Goal: Information Seeking & Learning: Learn about a topic

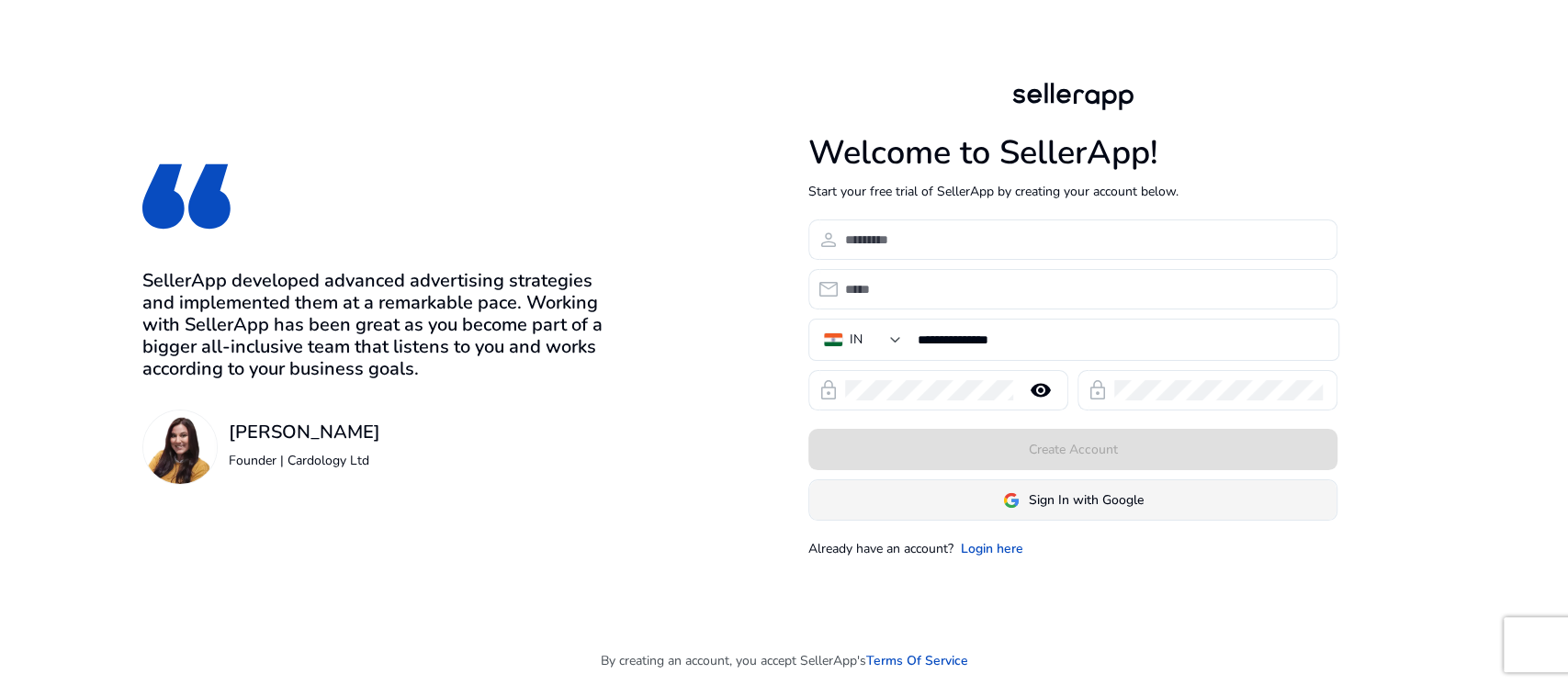
click at [1003, 518] on span at bounding box center [1073, 500] width 527 height 44
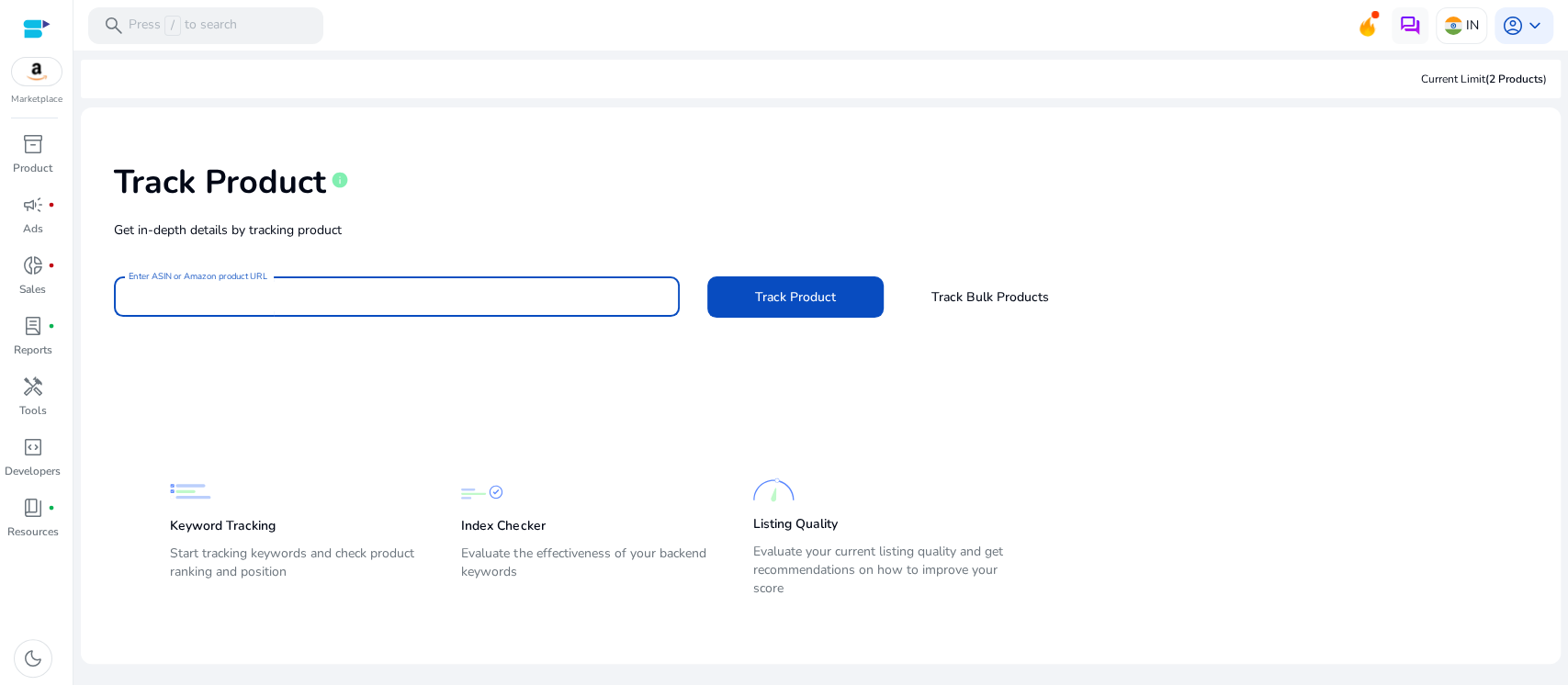
click at [426, 297] on input "Enter ASIN or Amazon product URL" at bounding box center [396, 296] width 537 height 20
click at [53, 393] on div "handyman" at bounding box center [33, 386] width 52 height 29
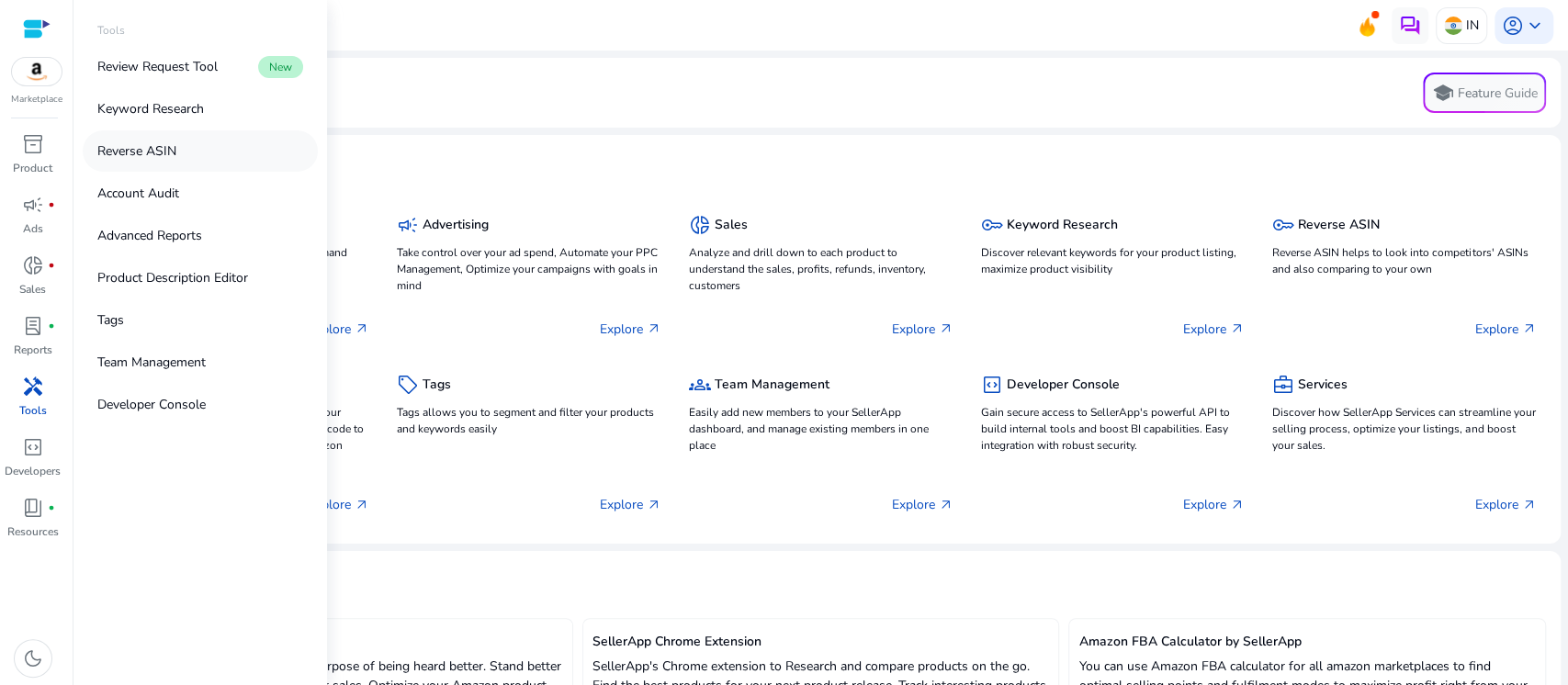
click at [242, 151] on link "Reverse ASIN" at bounding box center [200, 151] width 235 height 42
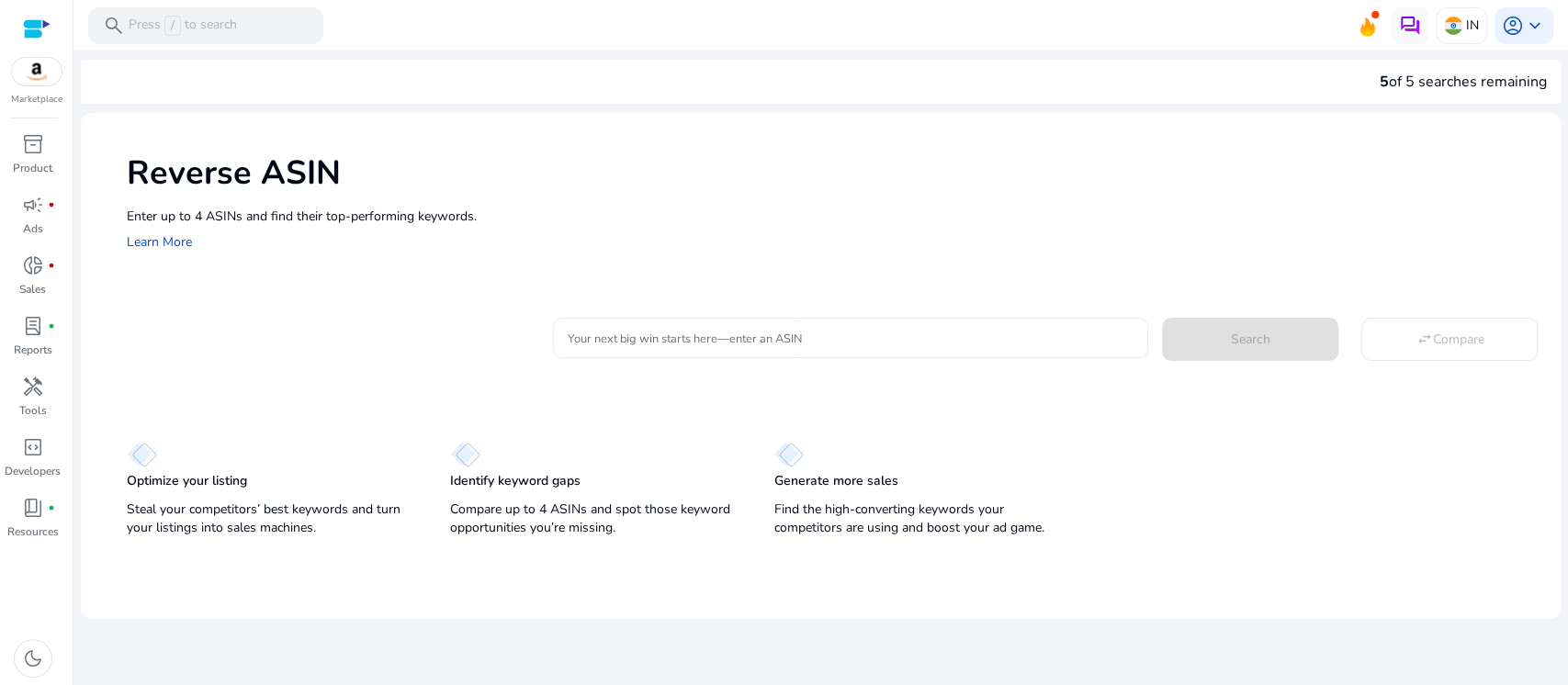
click at [647, 334] on input "Your next big win starts here—enter an ASIN" at bounding box center [851, 338] width 567 height 20
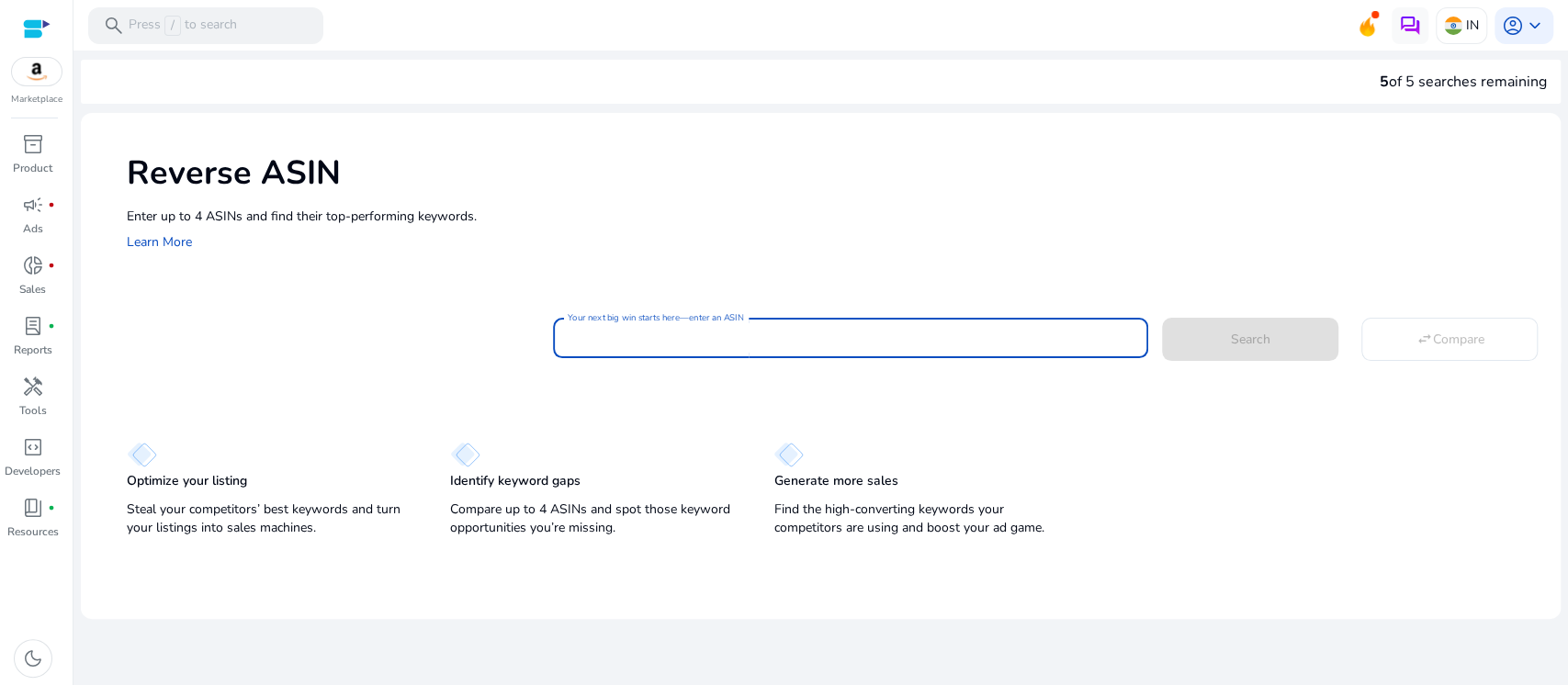
paste input "**********"
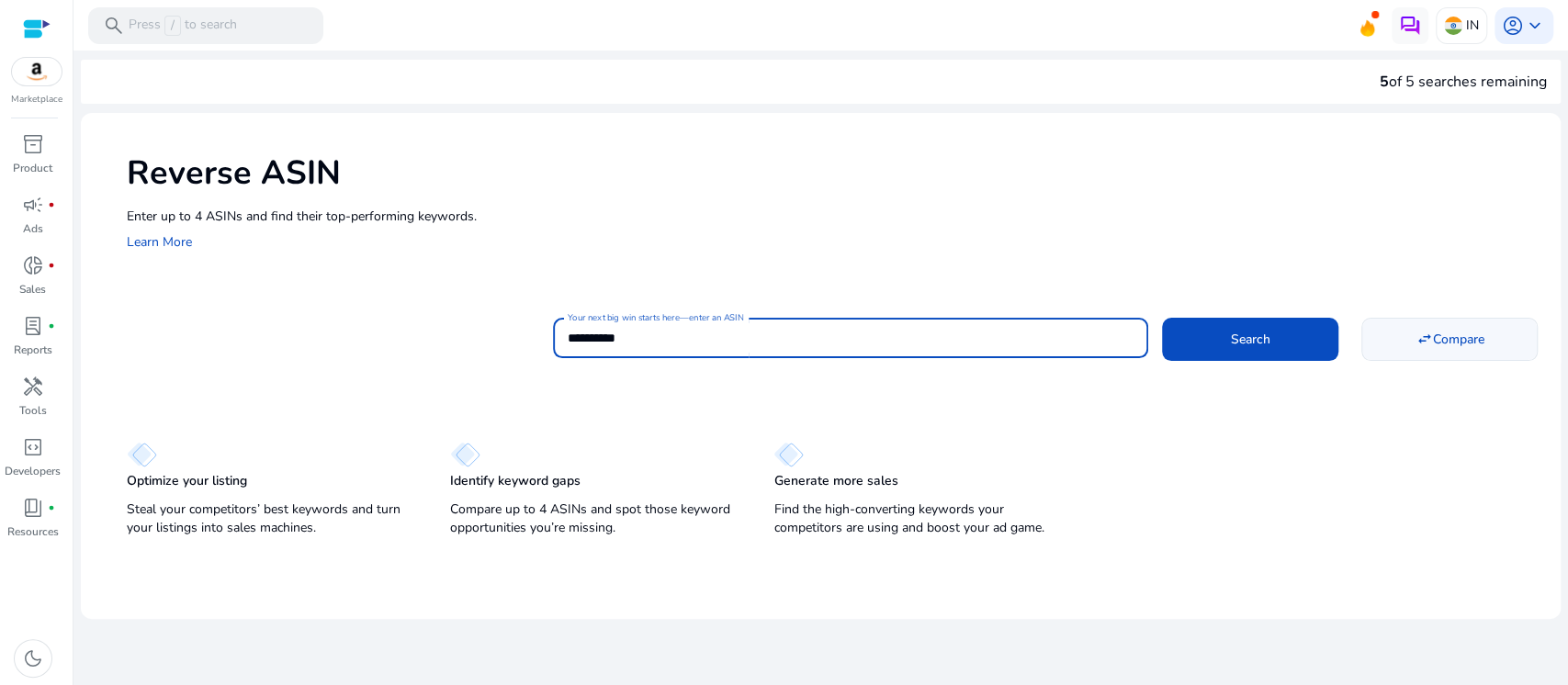
type input "**********"
click at [1440, 328] on span at bounding box center [1449, 339] width 175 height 44
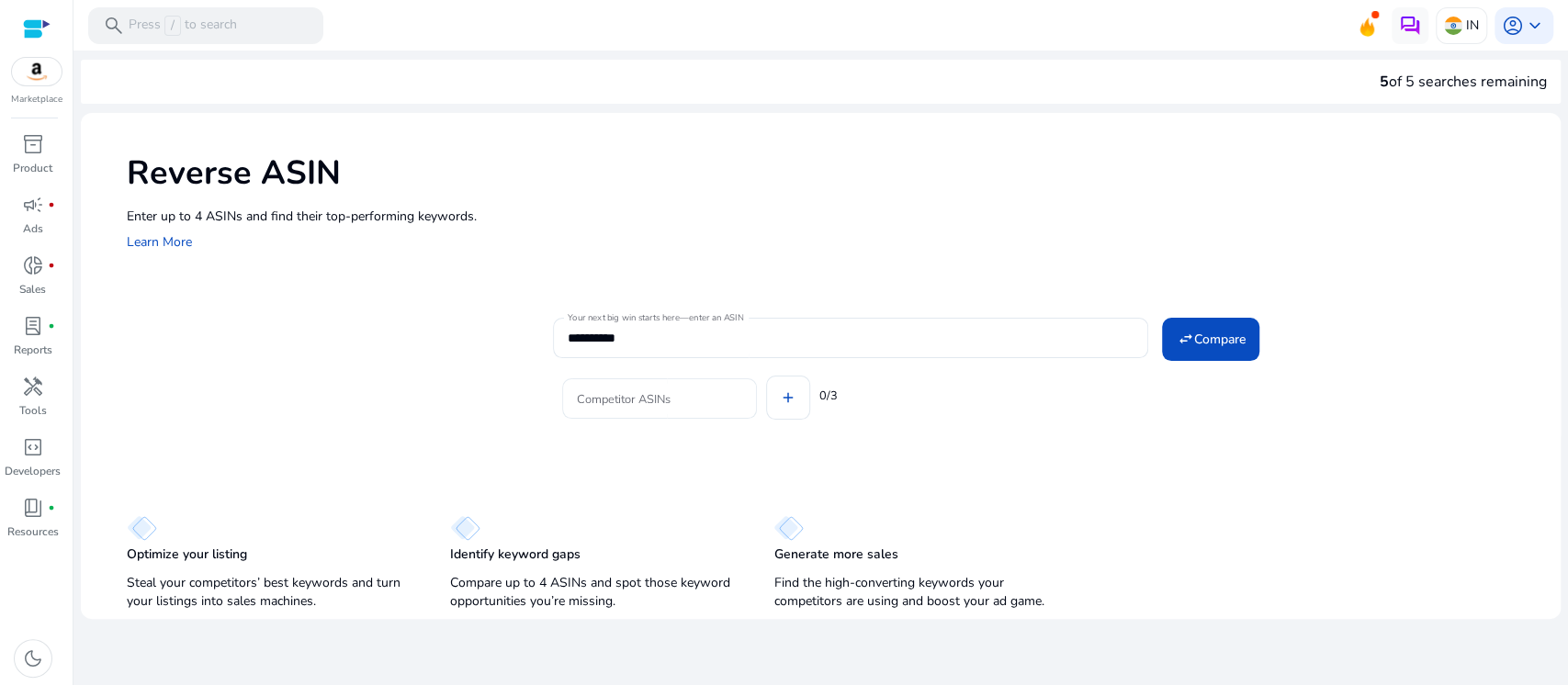
click at [630, 405] on input "Competitor ASINs" at bounding box center [659, 398] width 165 height 20
paste input "**********"
type input "**********"
click at [785, 411] on div "Competitor ASINs add 0/3" at bounding box center [1050, 395] width 994 height 74
click at [831, 393] on input "Competitor ASINs" at bounding box center [800, 398] width 165 height 20
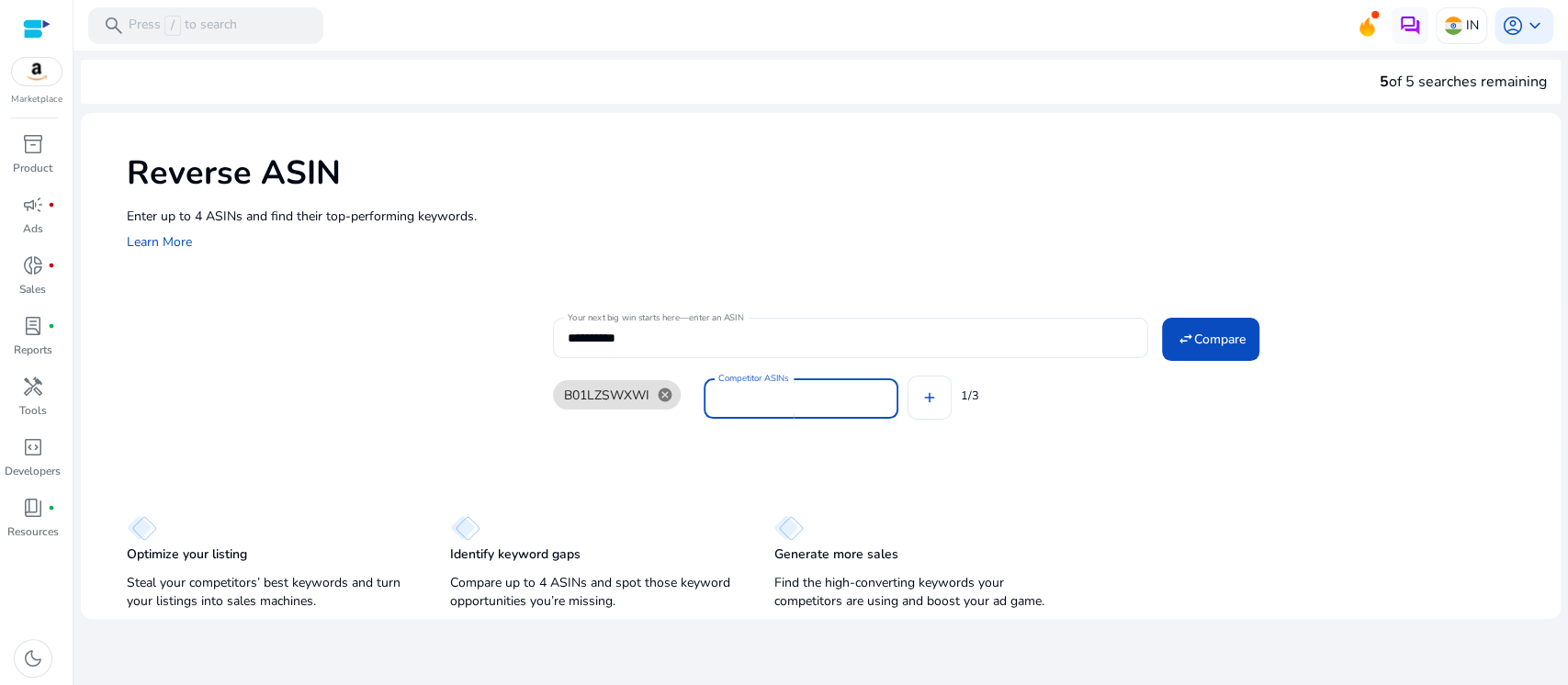
paste input "**********"
type input "**********"
click at [940, 407] on div "B01LZSWXWI cancel Competitor ASINs add 1/3" at bounding box center [1050, 395] width 994 height 74
click at [927, 389] on input "Competitor ASINs" at bounding box center [952, 398] width 165 height 20
paste input "**********"
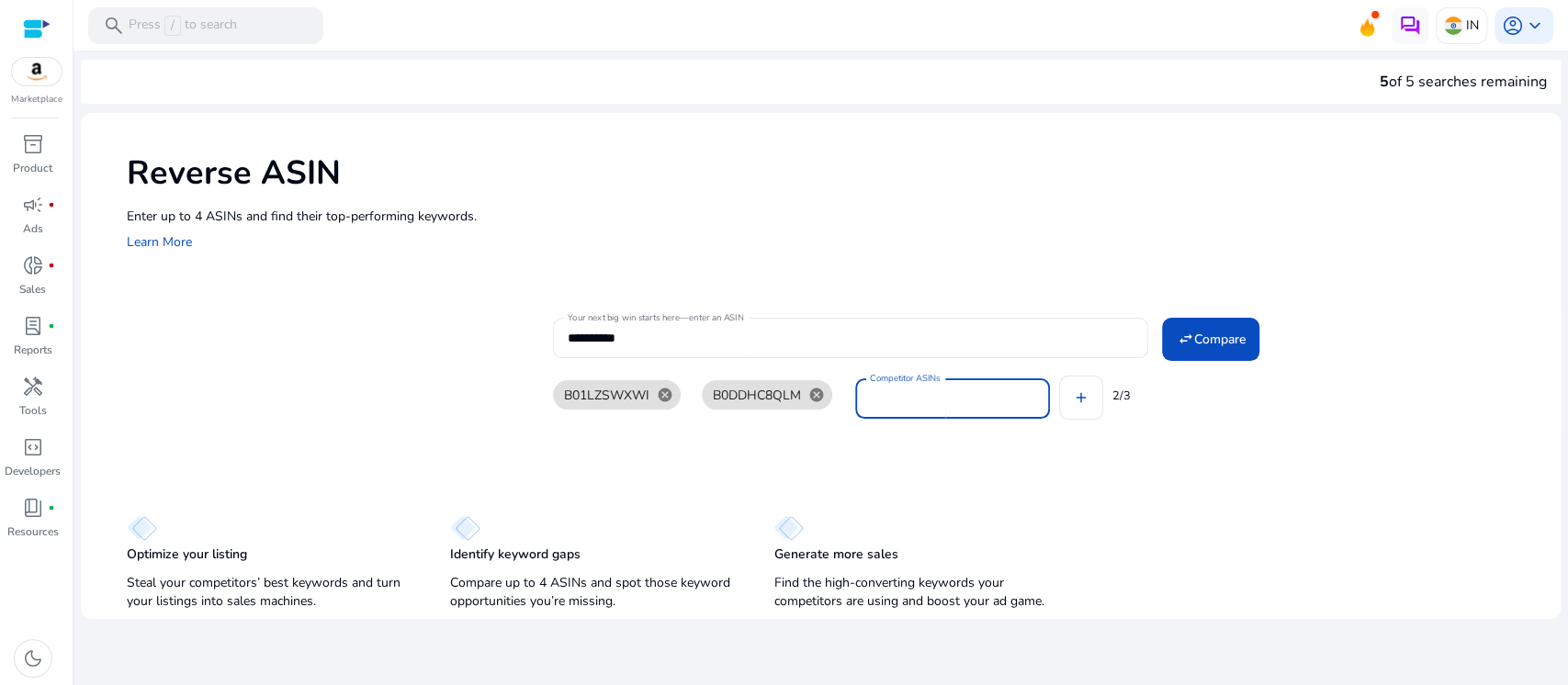
type input "**********"
click at [1213, 348] on span "Compare" at bounding box center [1219, 340] width 52 height 19
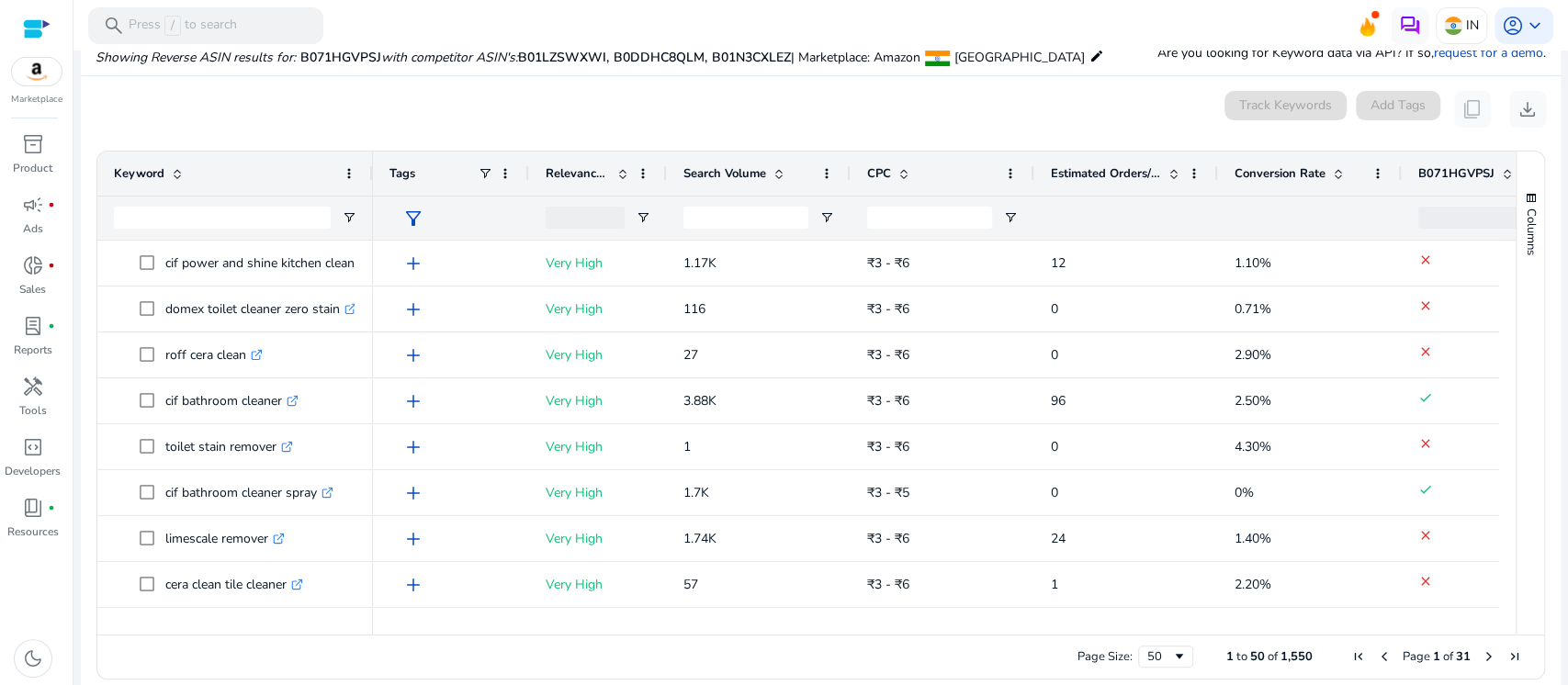
click at [1146, 184] on div "Estimated Orders/Month" at bounding box center [1116, 174] width 130 height 35
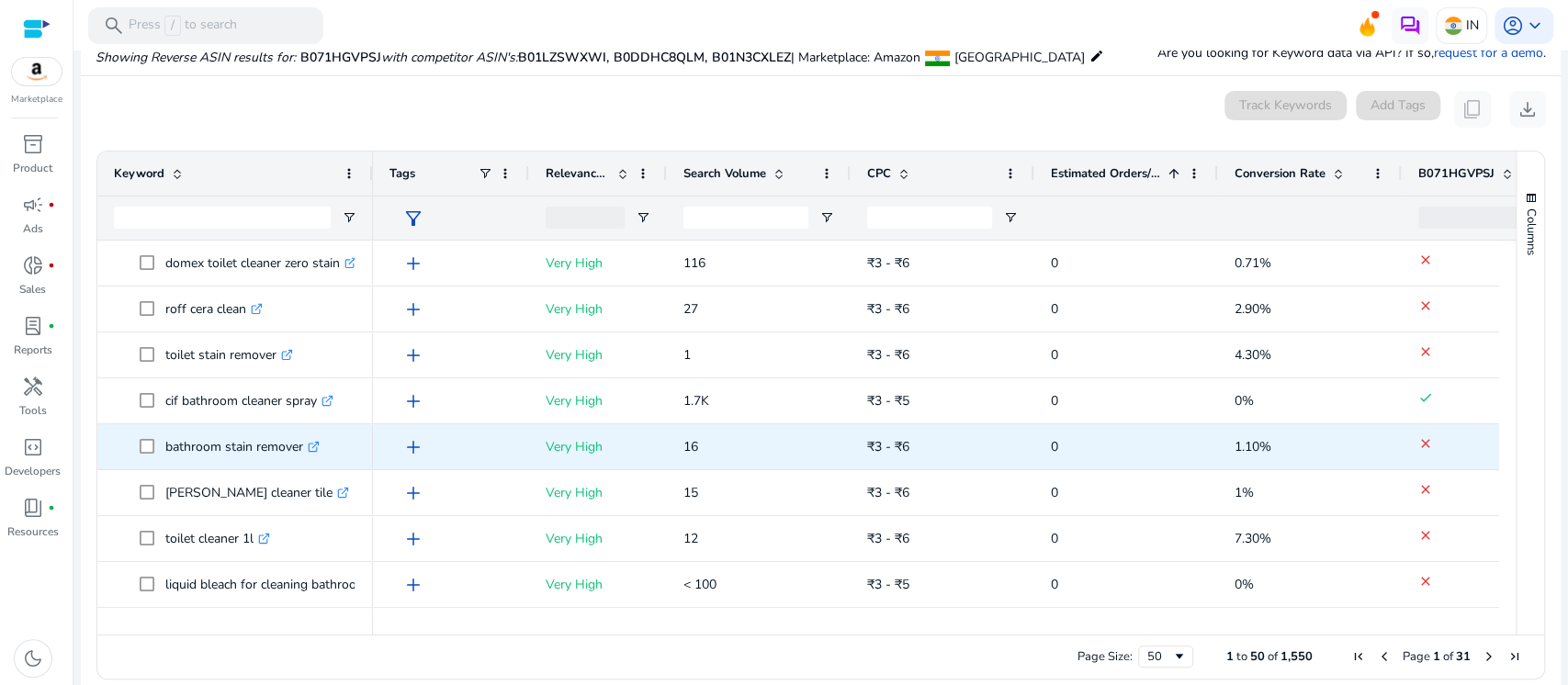
scroll to position [147, 0]
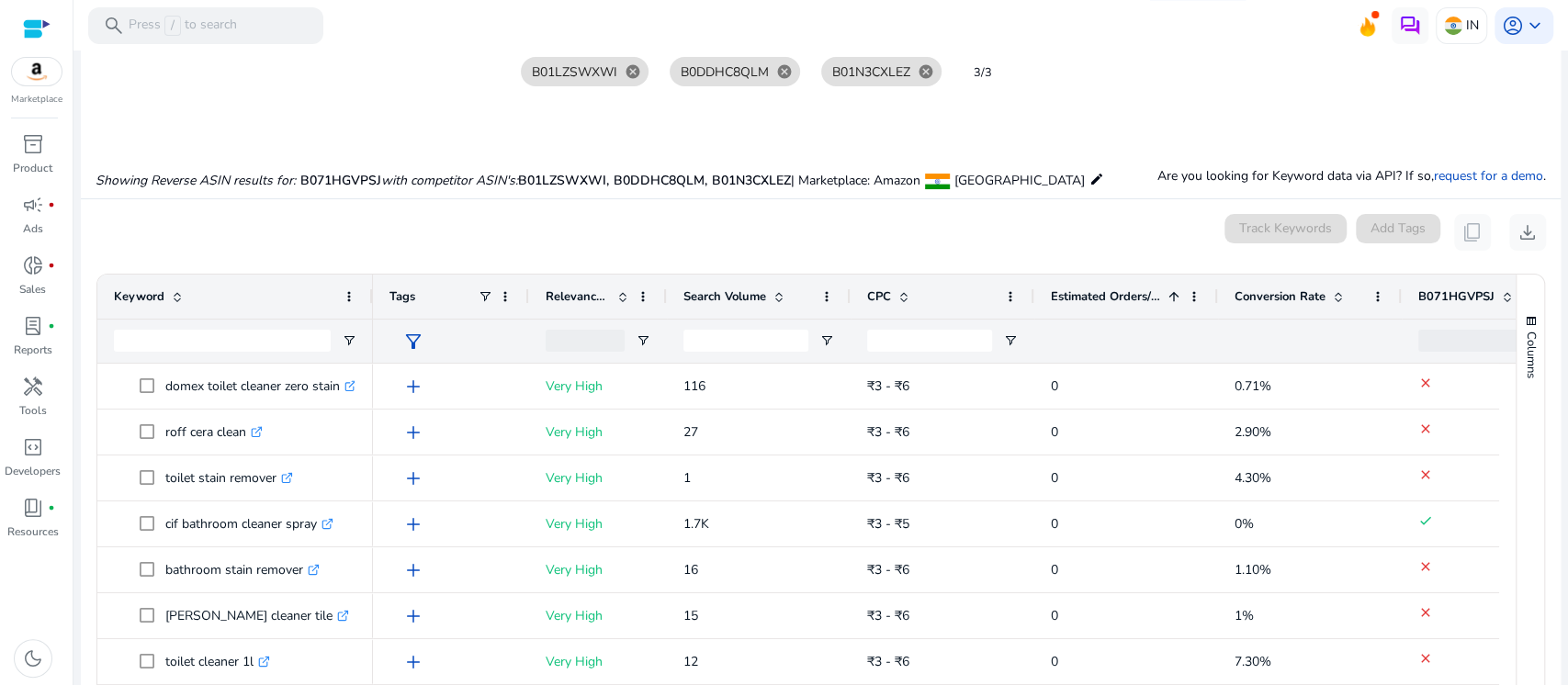
click at [1147, 298] on span "Estimated Orders/Month" at bounding box center [1106, 297] width 110 height 17
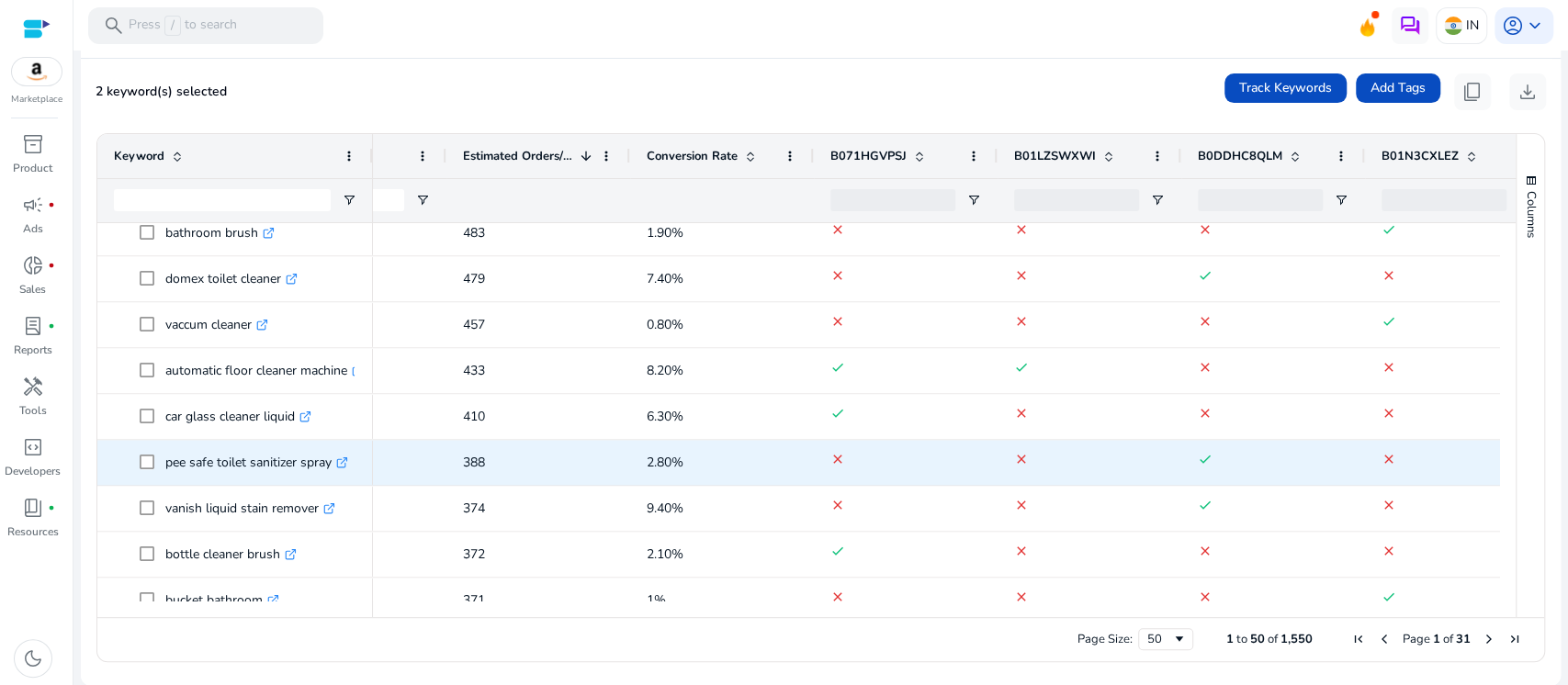
scroll to position [1918, 0]
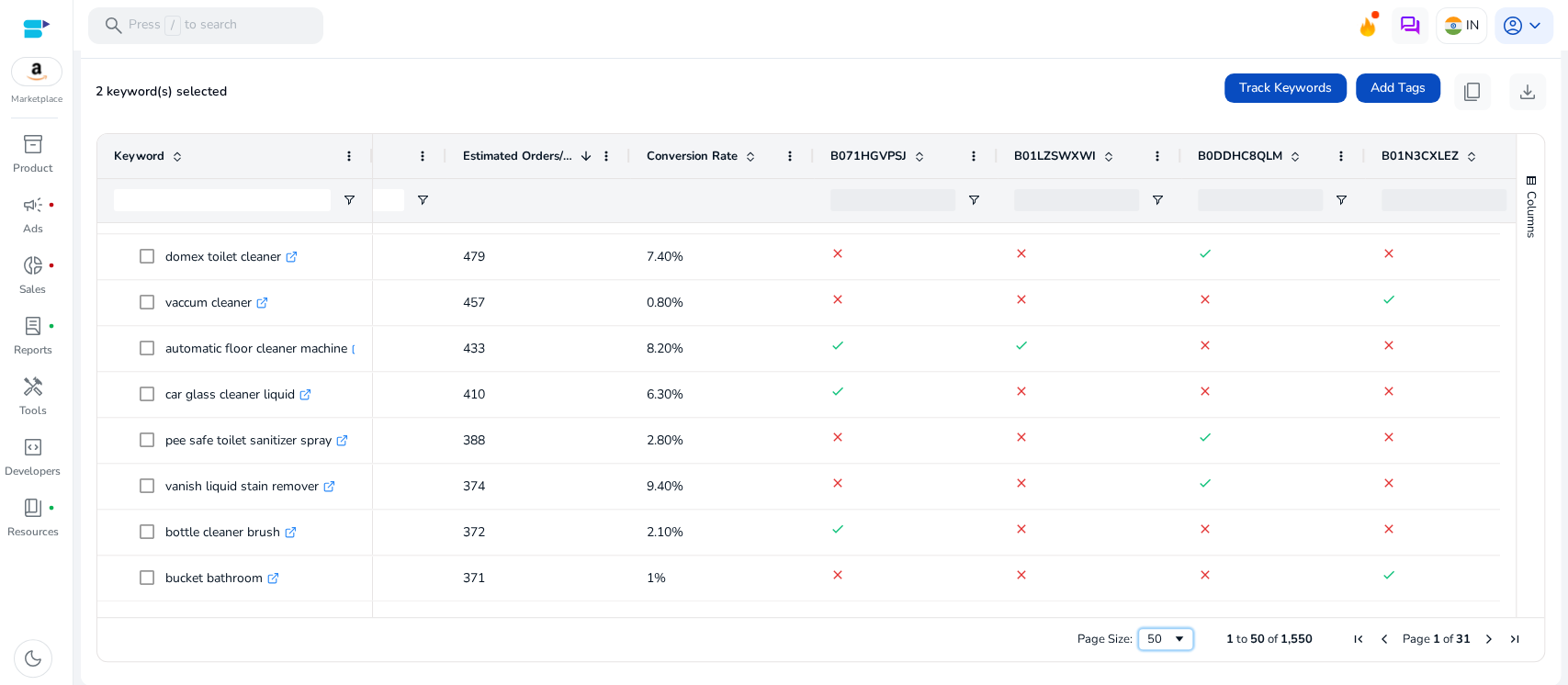
click at [1173, 638] on span "Page Size" at bounding box center [1180, 640] width 15 height 15
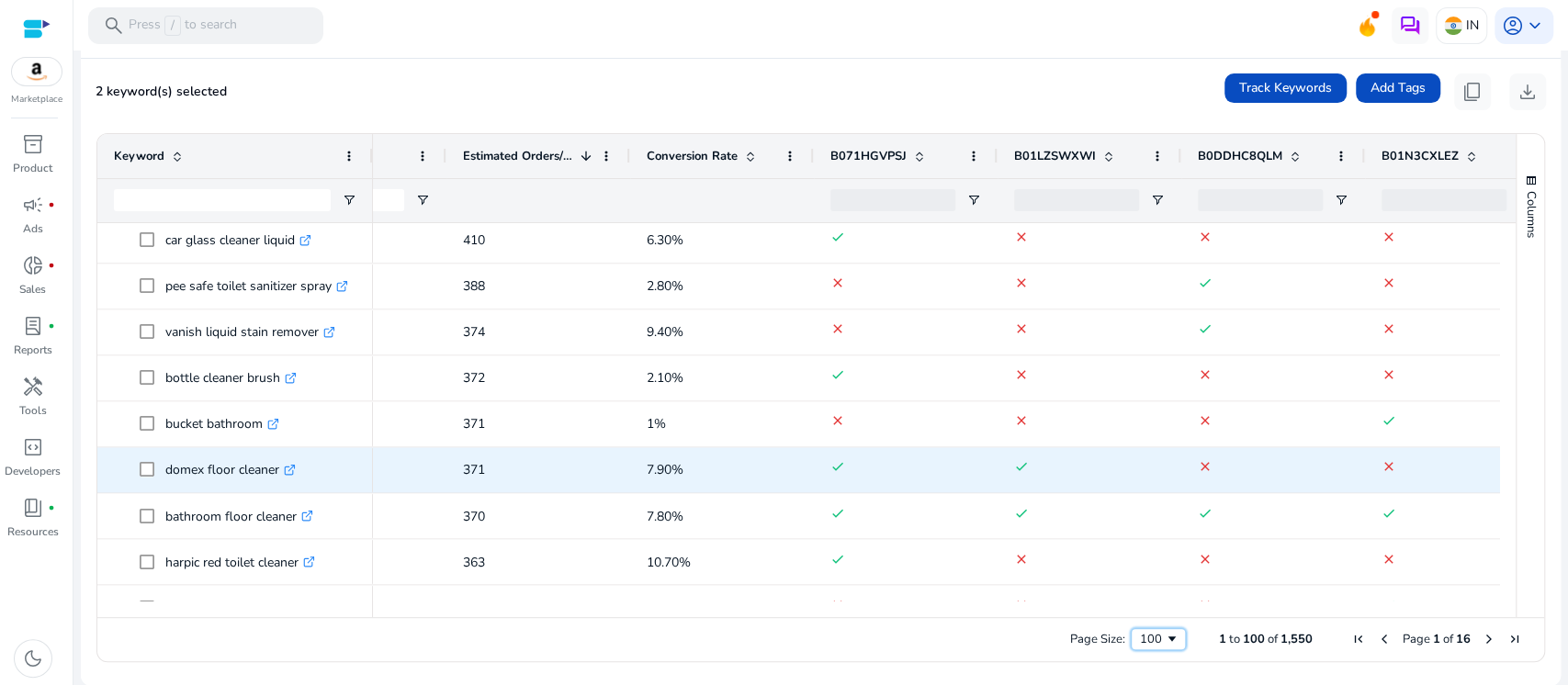
scroll to position [2164, 0]
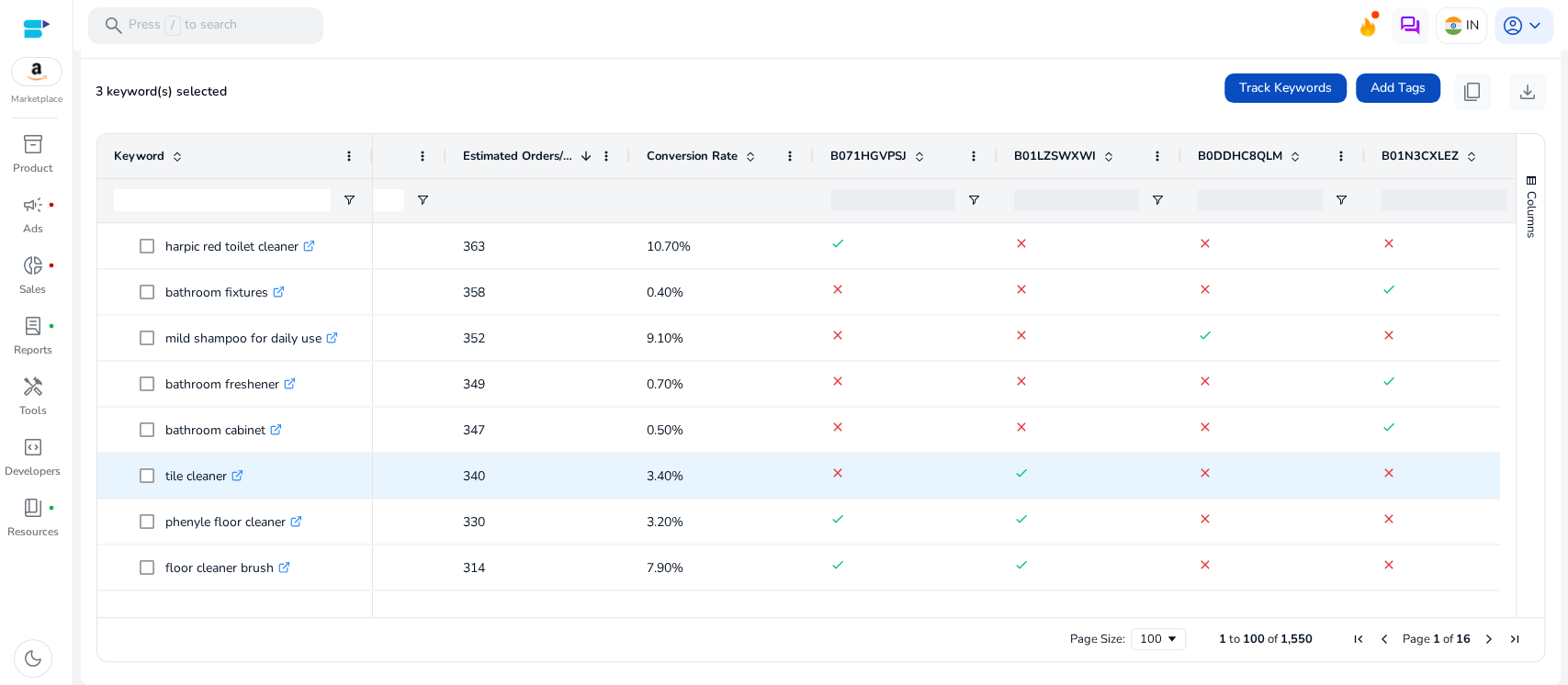
scroll to position [2409, 0]
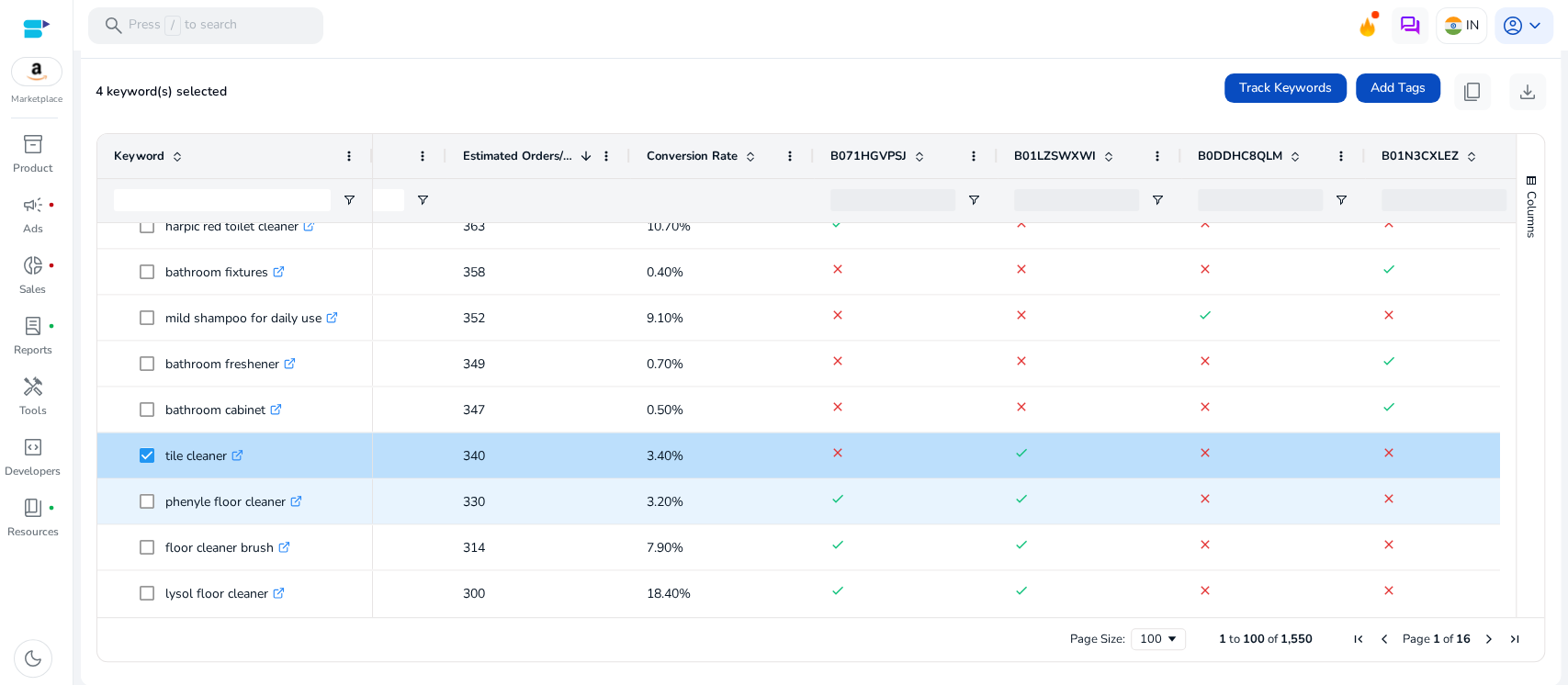
click at [299, 500] on icon at bounding box center [298, 498] width 7 height 7
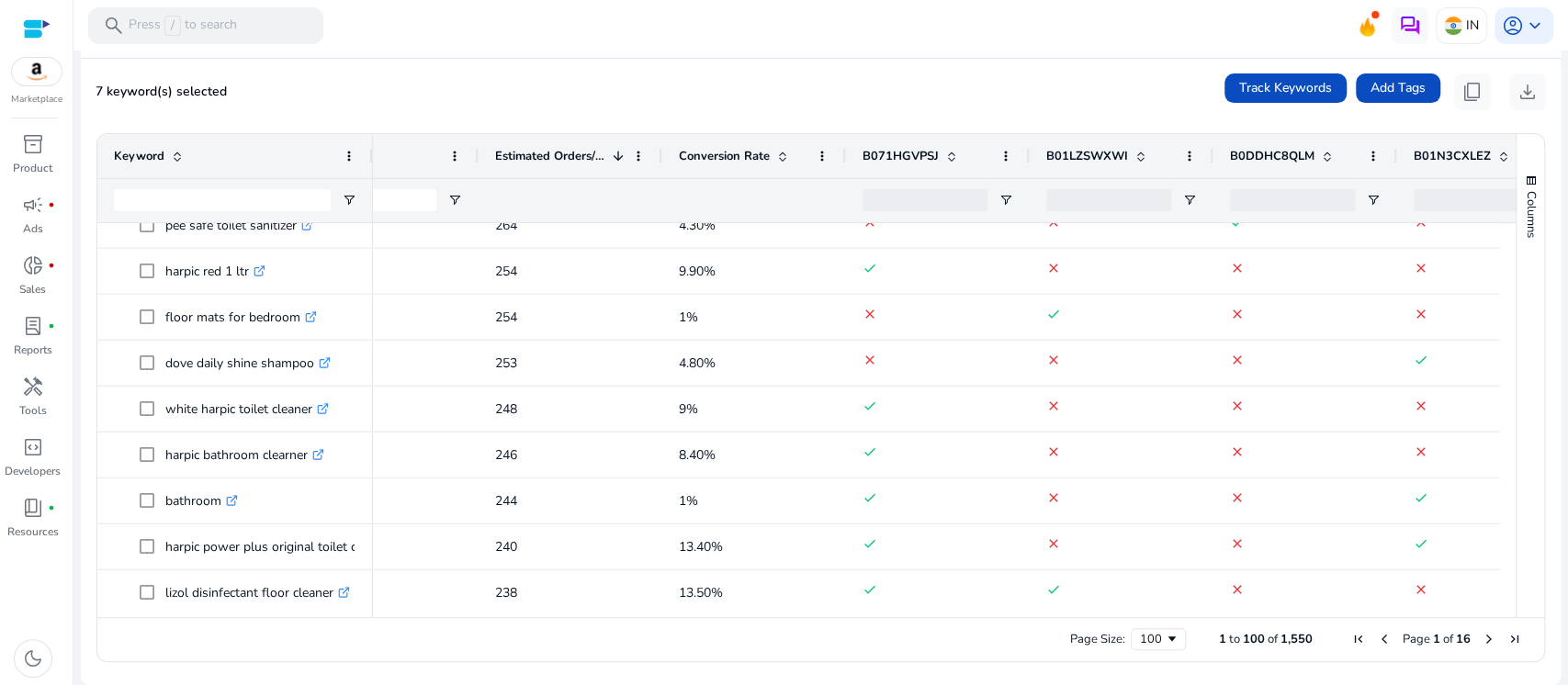
scroll to position [0, 0]
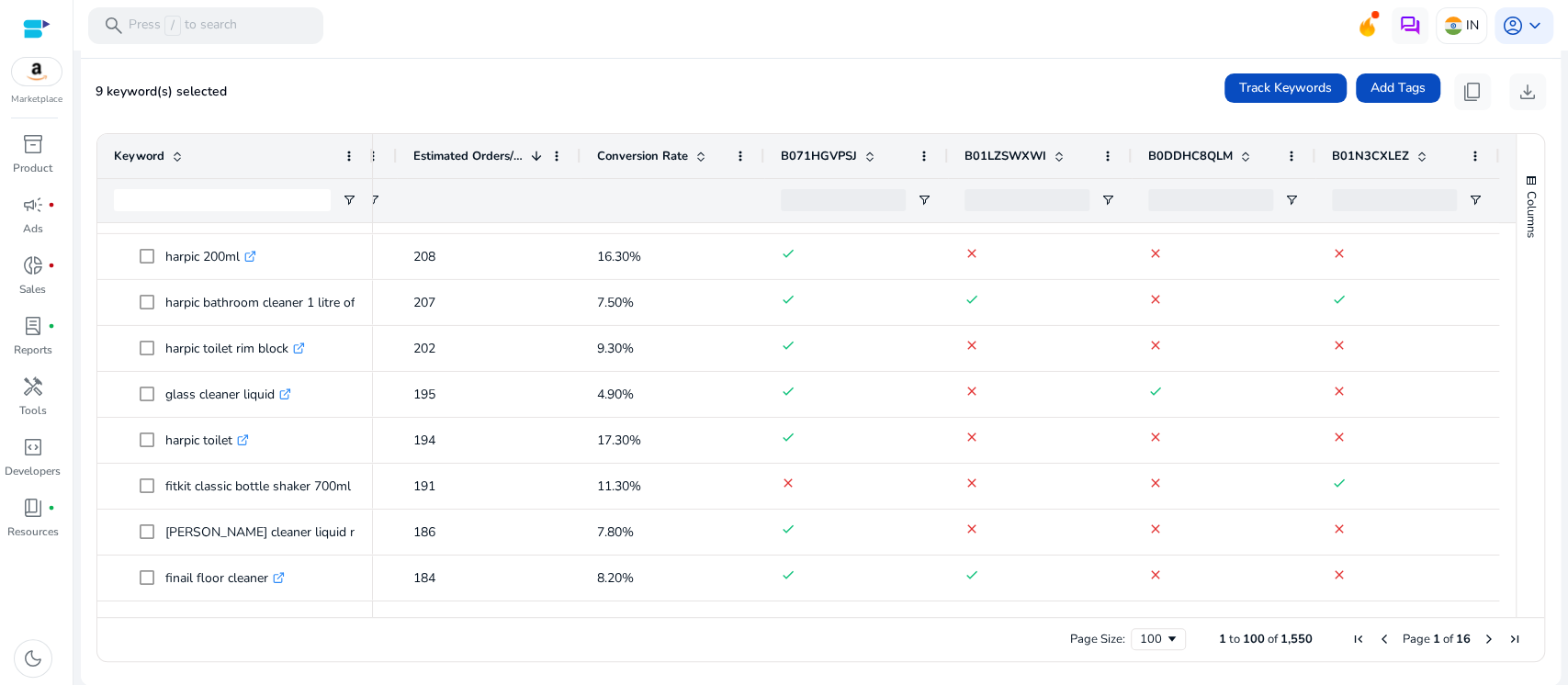
click at [1482, 636] on span "Next Page" at bounding box center [1490, 640] width 15 height 15
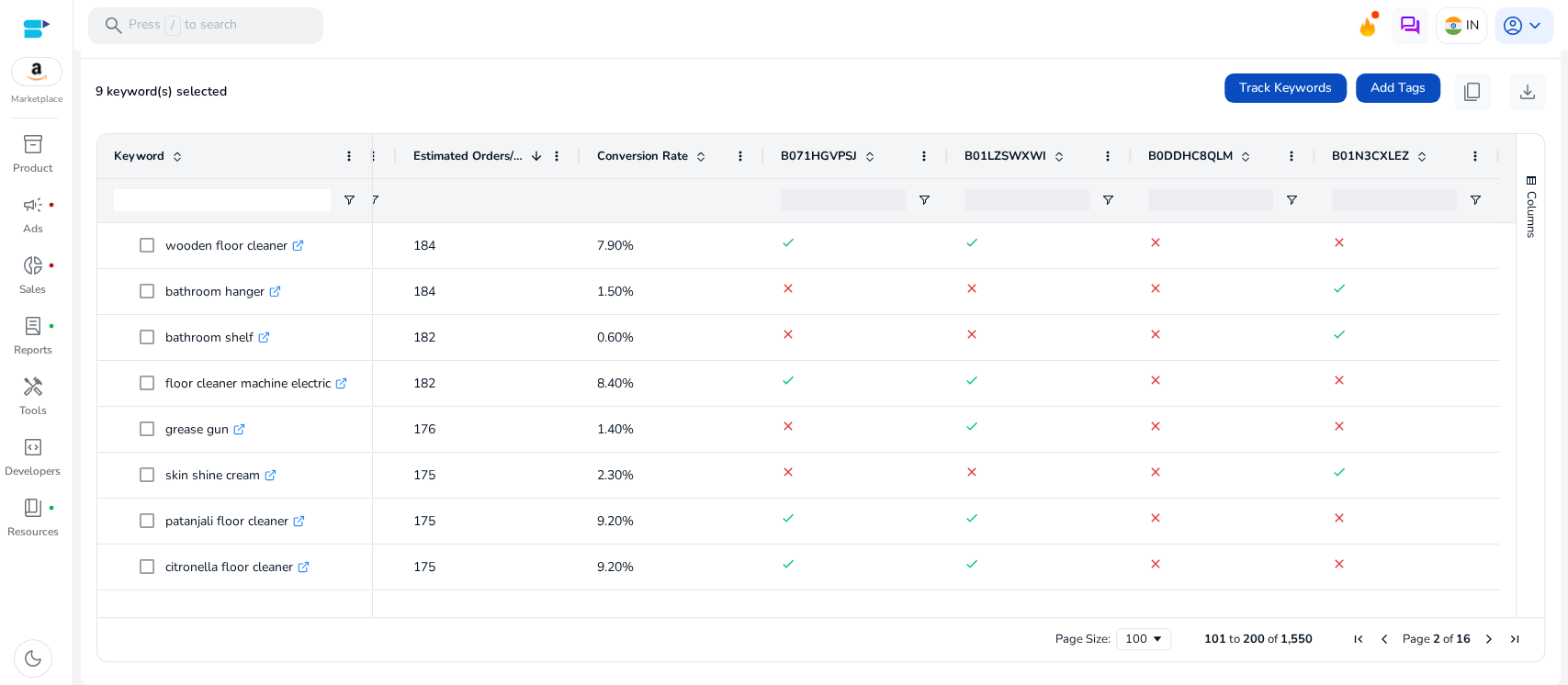
click at [1482, 640] on span "Next Page" at bounding box center [1490, 640] width 15 height 15
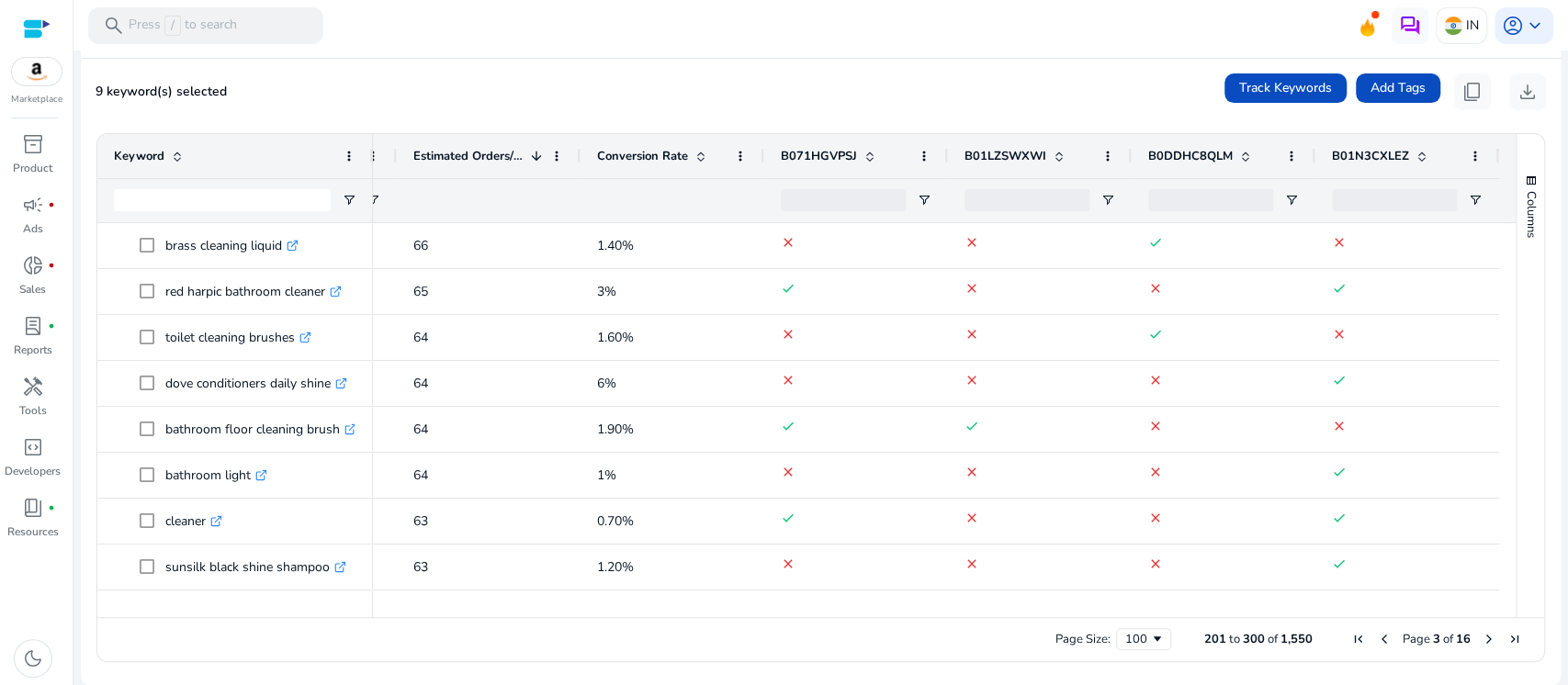
click at [1377, 636] on span "Previous Page" at bounding box center [1385, 640] width 15 height 15
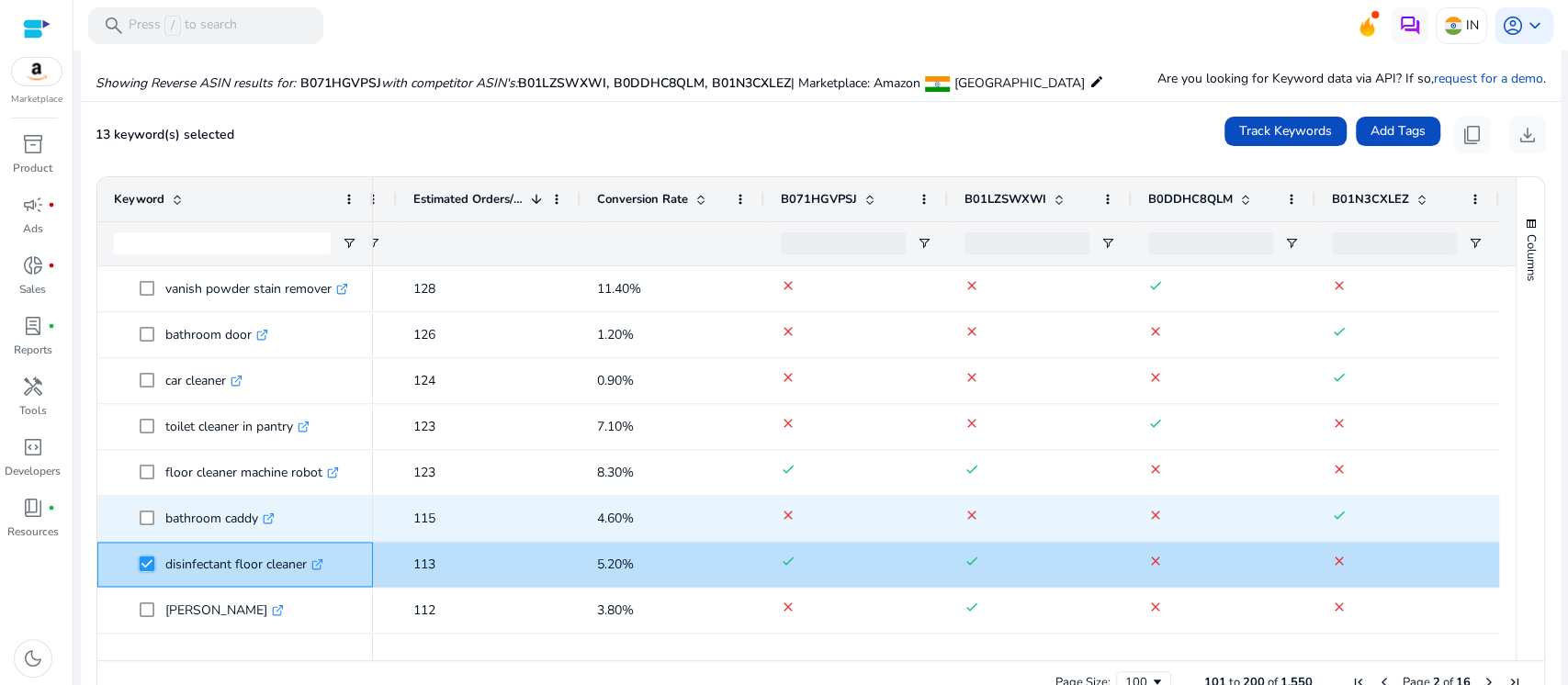
scroll to position [1960, 0]
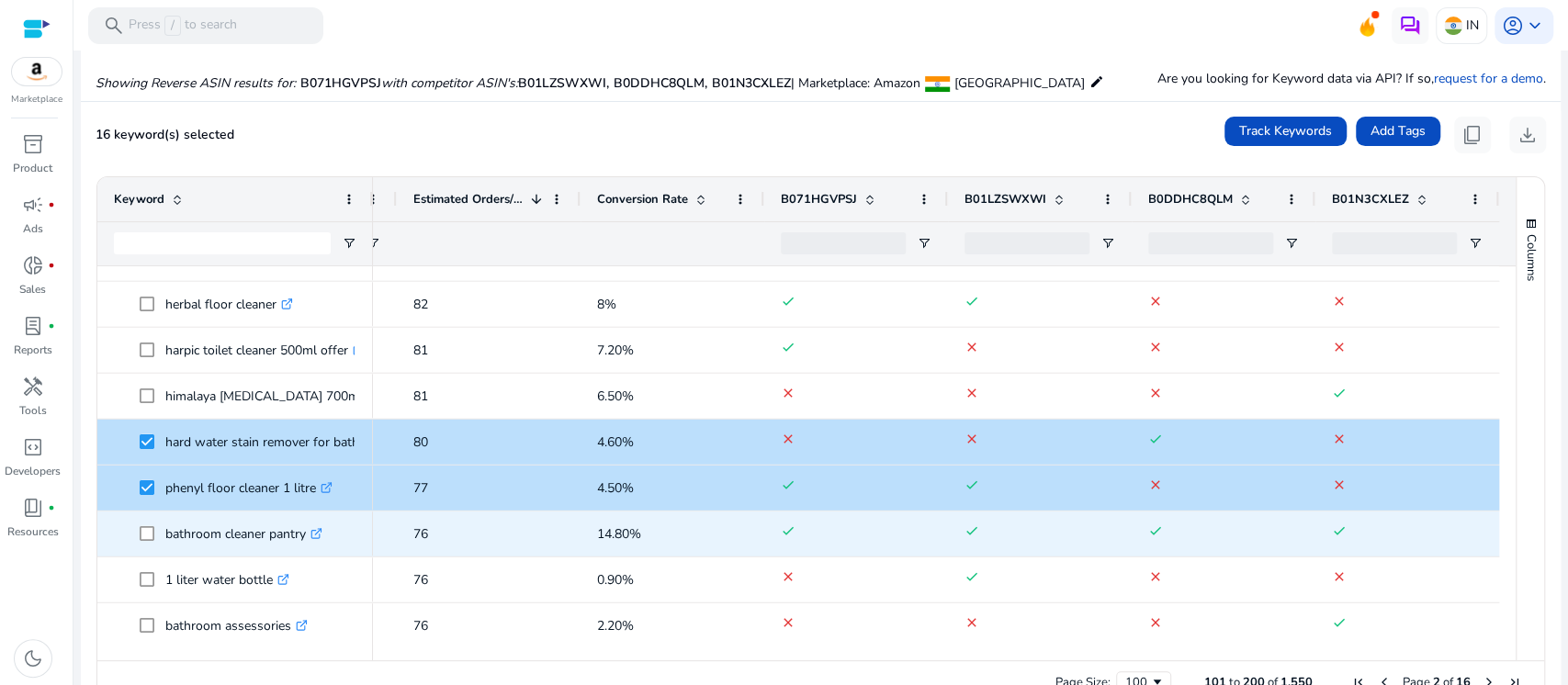
click at [322, 541] on link ".st0{fill:#2c8af8}" at bounding box center [314, 534] width 17 height 18
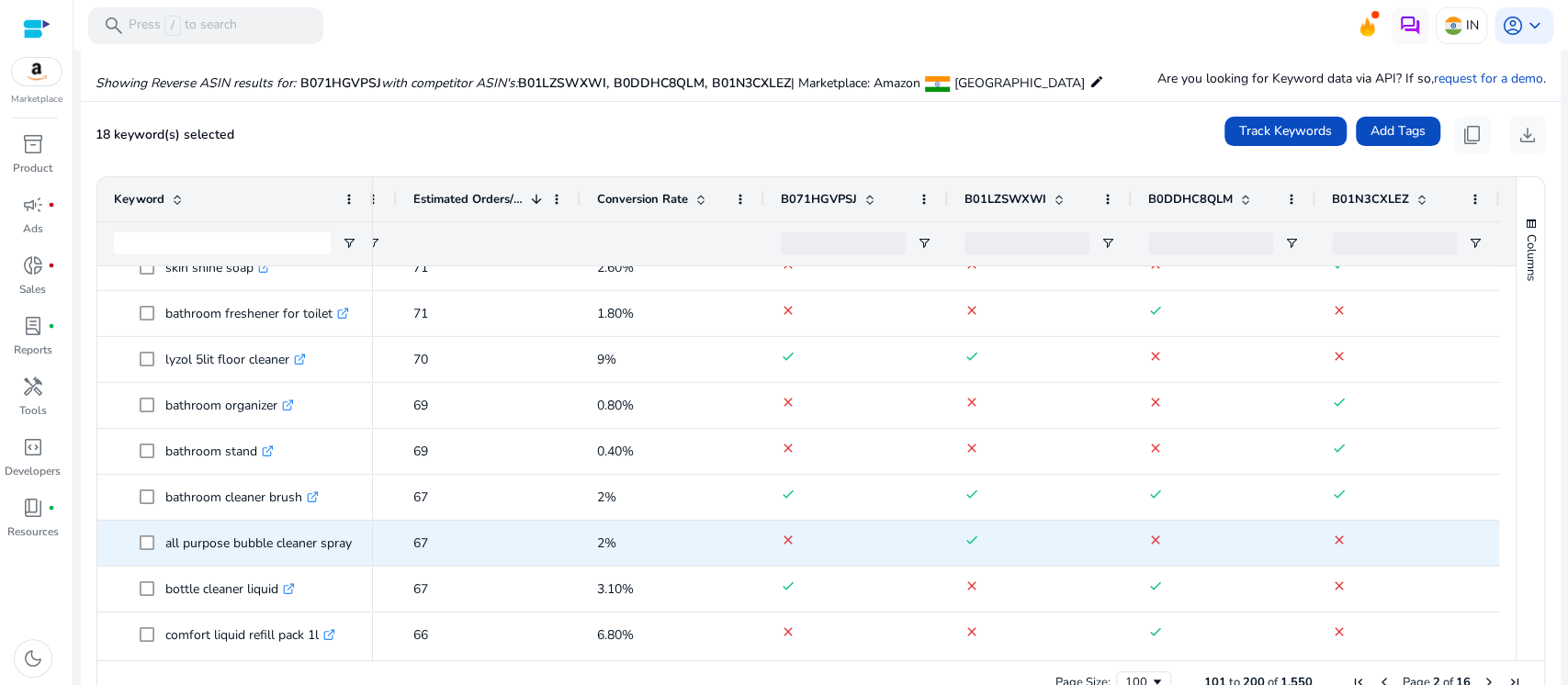
scroll to position [4216, 0]
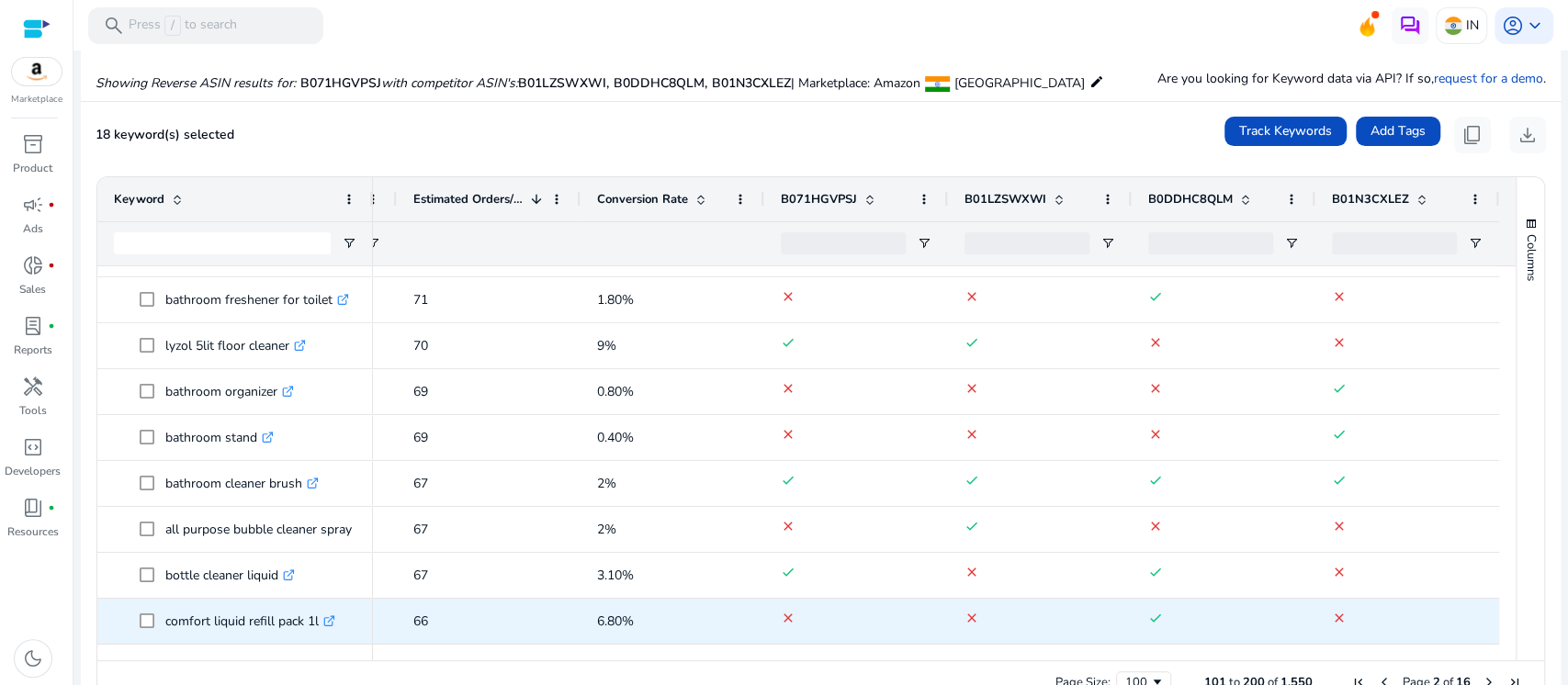
click at [335, 622] on icon ".st0{fill:#2c8af8}" at bounding box center [329, 621] width 12 height 12
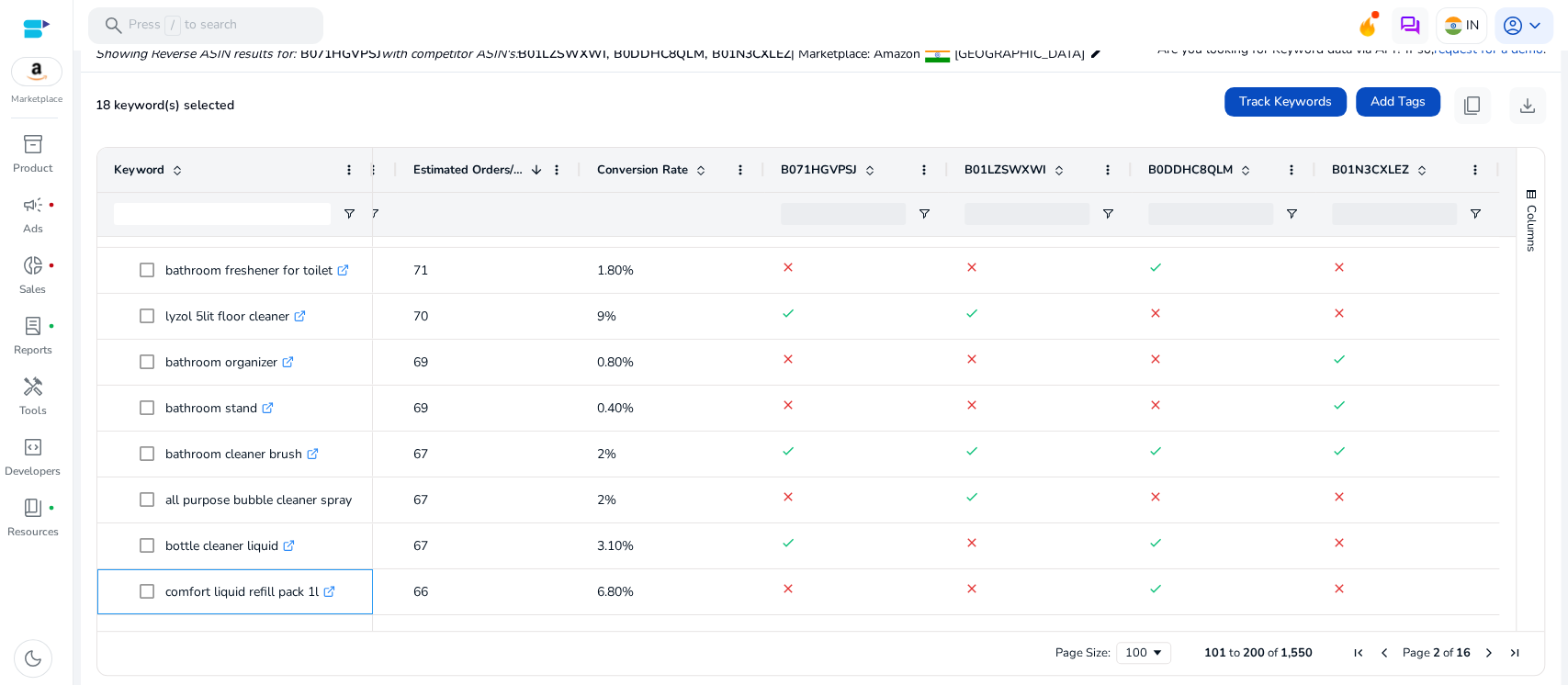
scroll to position [288, 0]
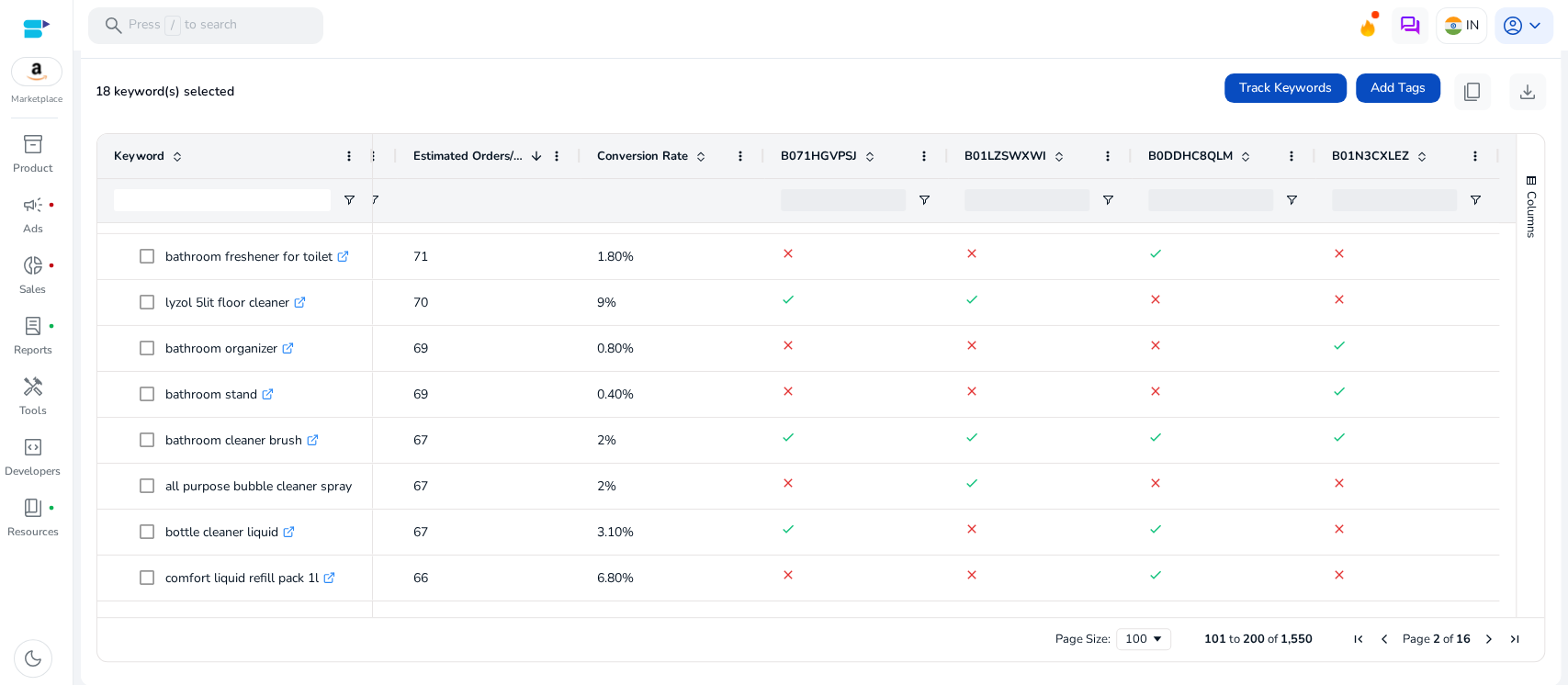
click at [1485, 641] on span "Next Page" at bounding box center [1490, 640] width 15 height 15
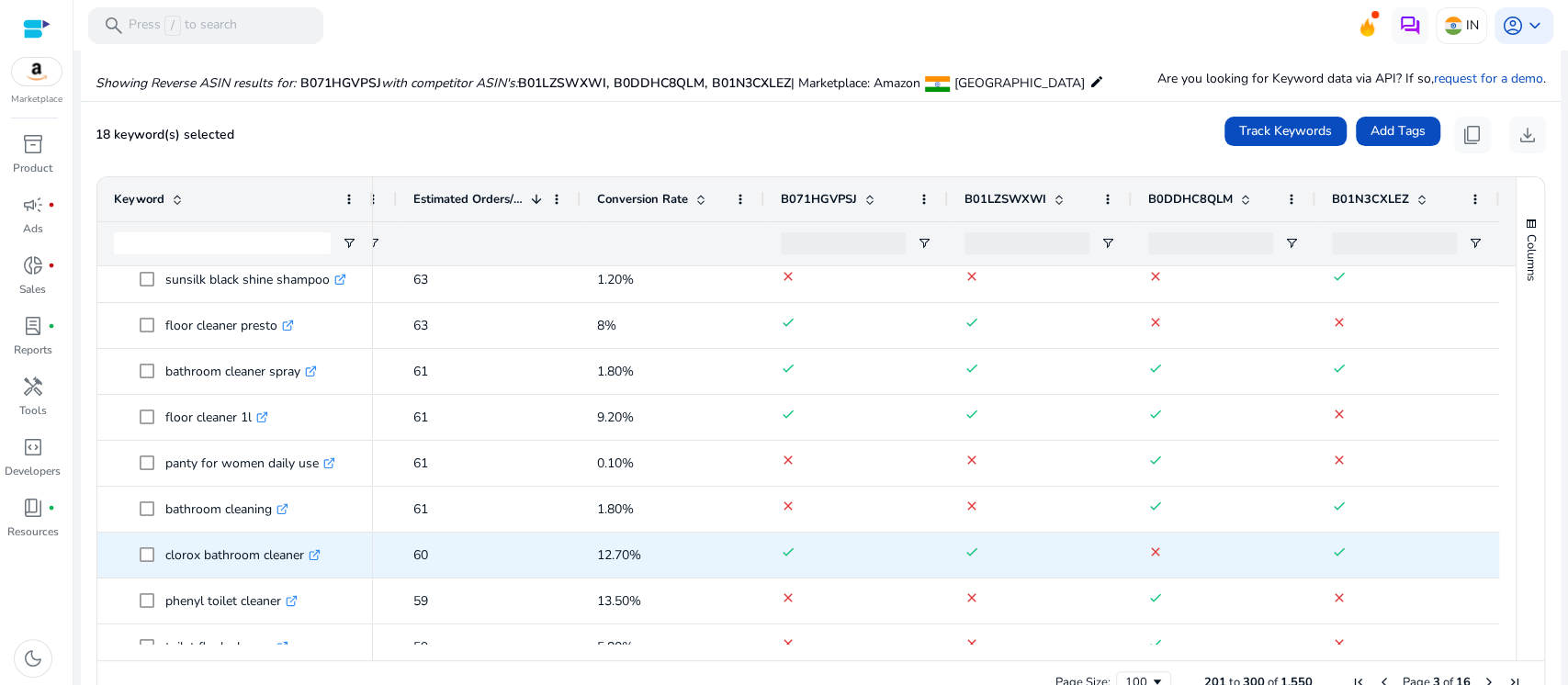
scroll to position [368, 0]
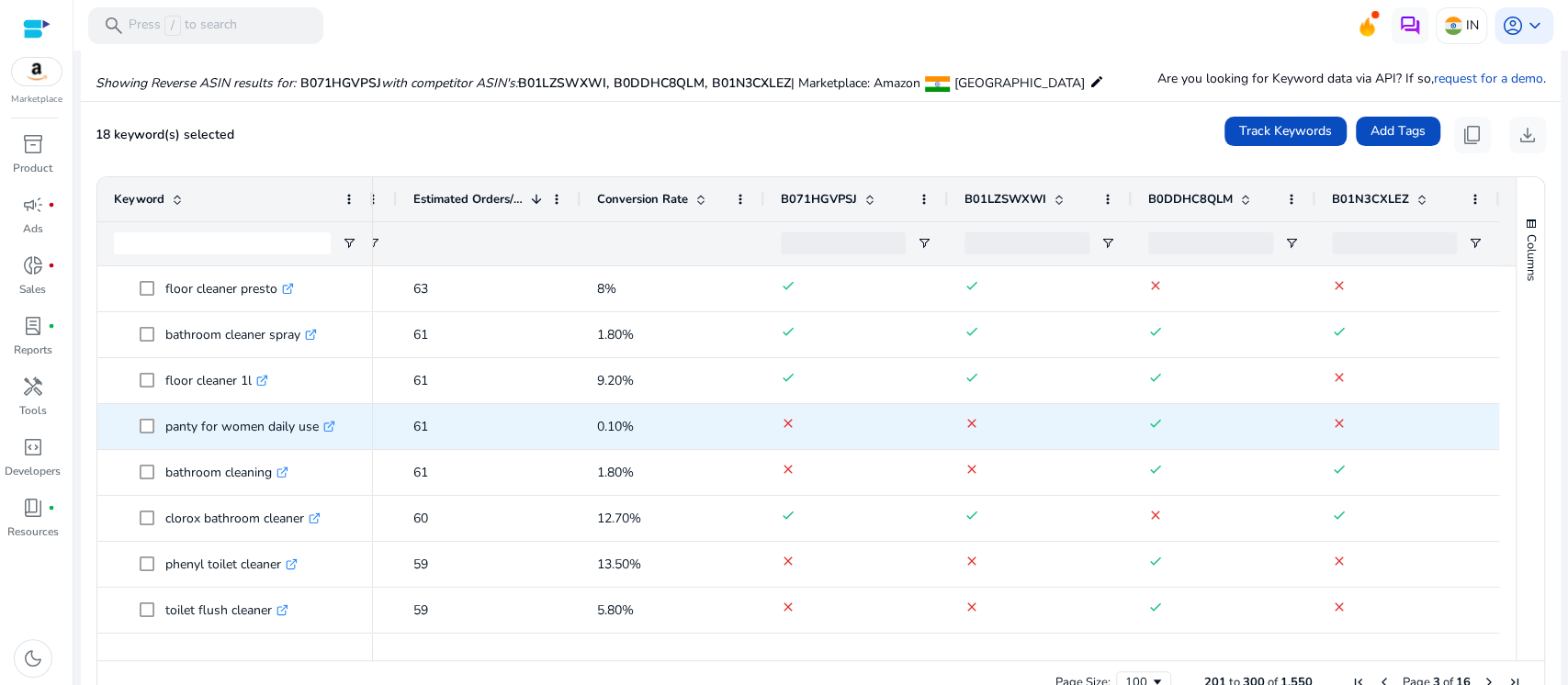
click at [335, 430] on icon ".st0{fill:#2c8af8}" at bounding box center [329, 426] width 12 height 12
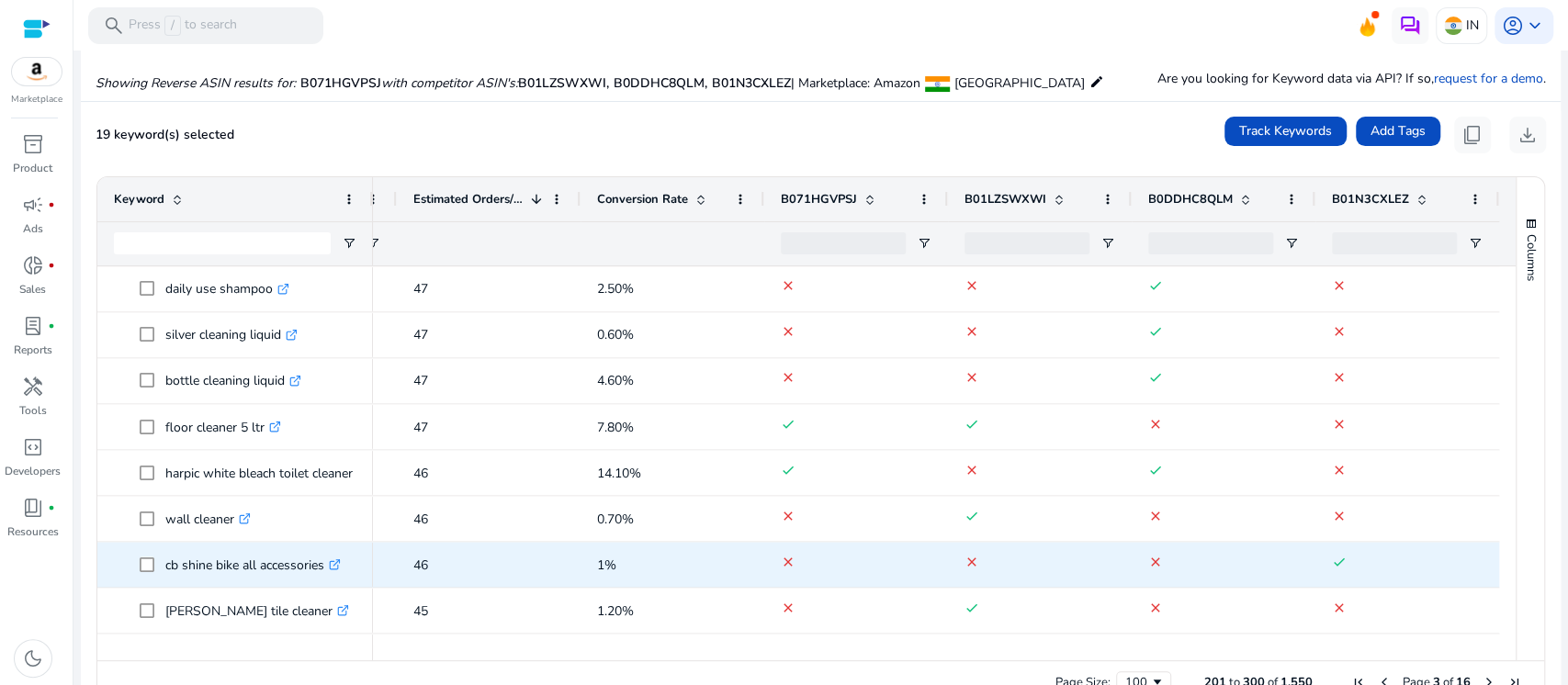
scroll to position [2205, 0]
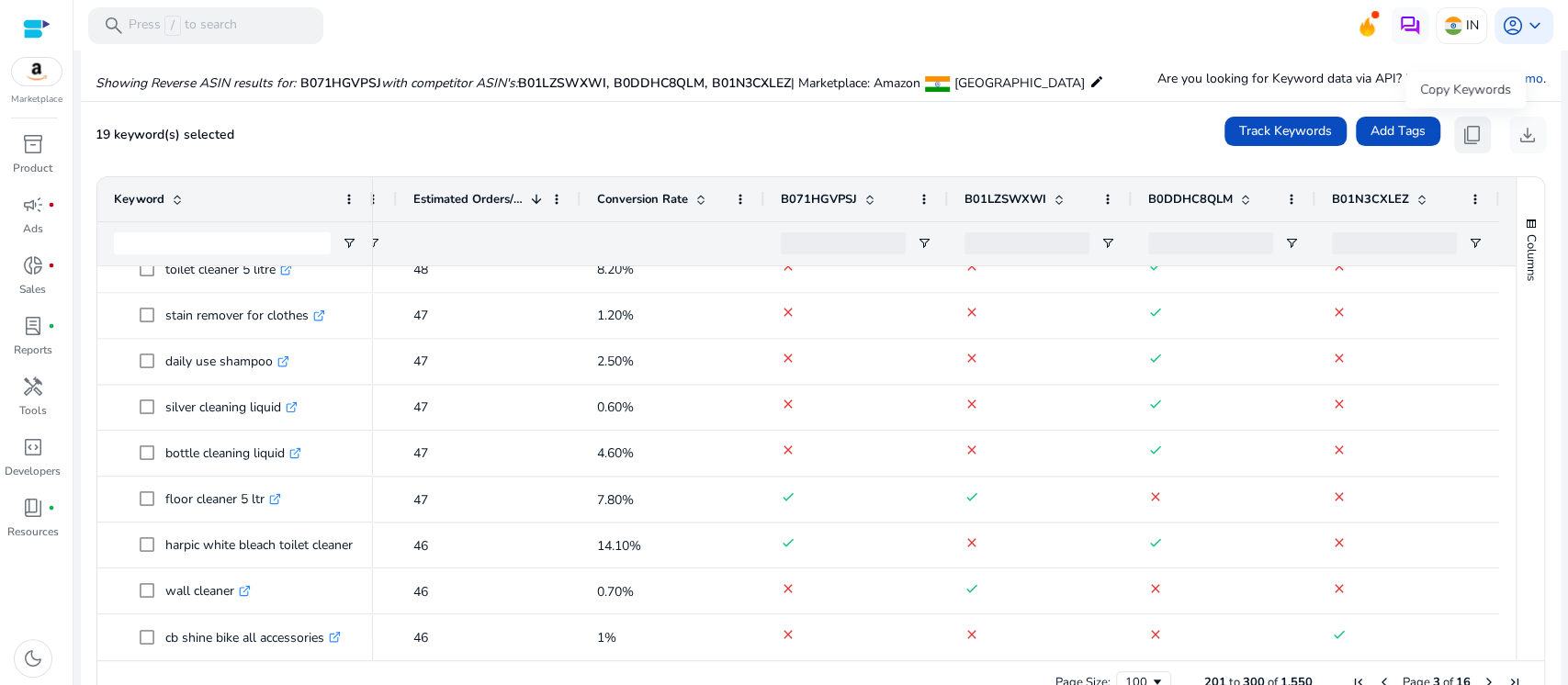
click at [1461, 139] on span "content_copy" at bounding box center [1472, 134] width 22 height 22
